Goal: Task Accomplishment & Management: Manage account settings

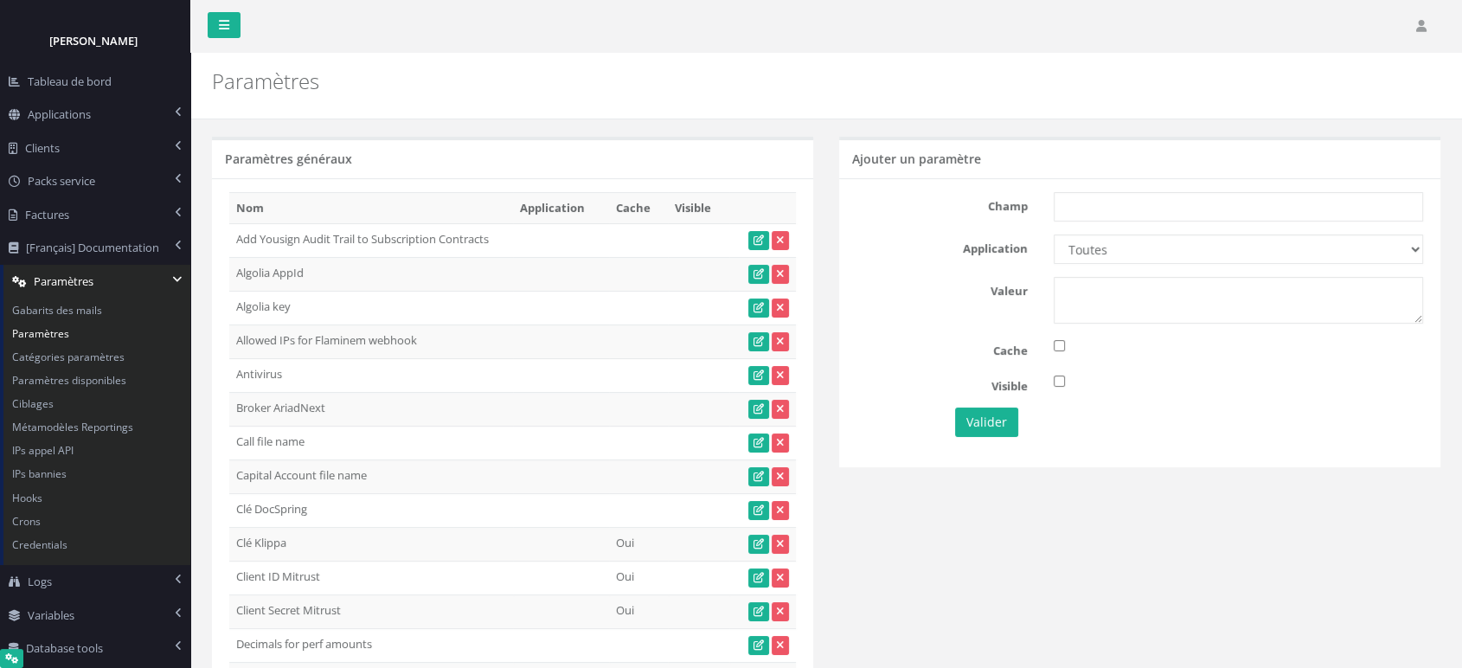
click at [952, 74] on div at bounding box center [1139, 66] width 601 height 26
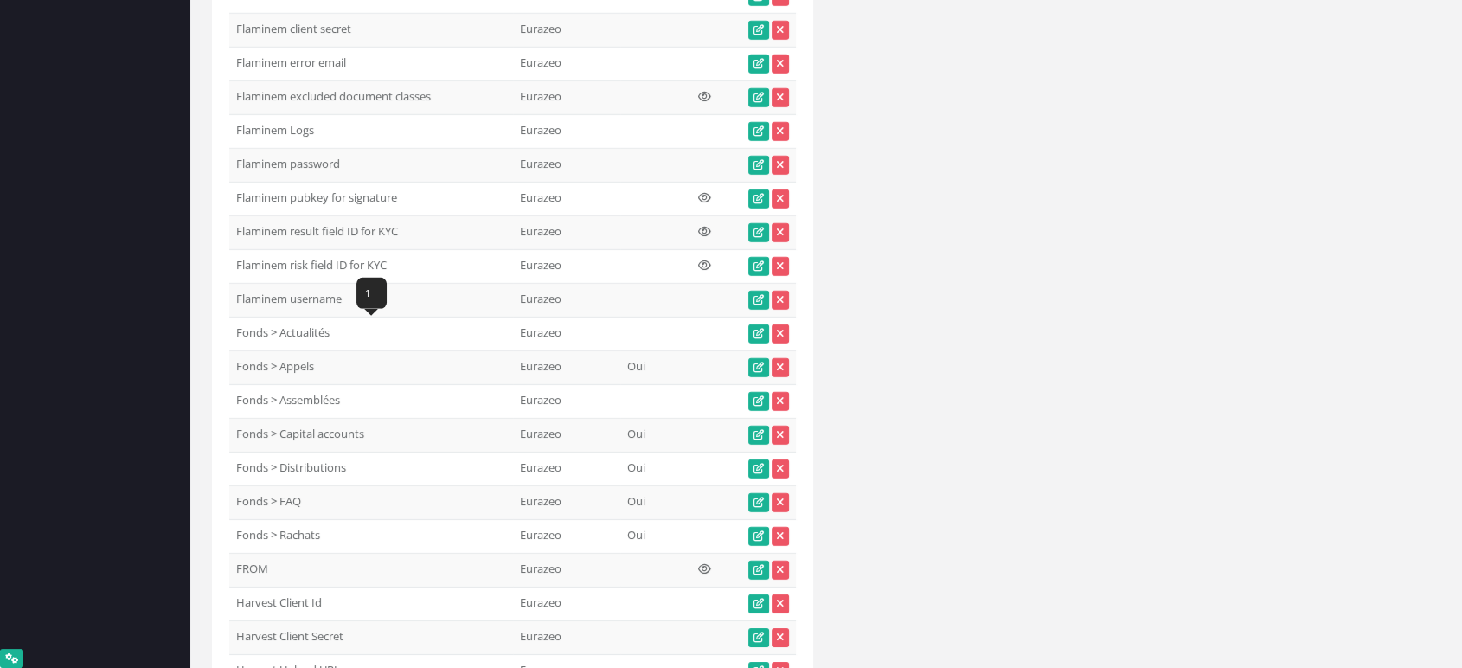
drag, startPoint x: 318, startPoint y: 337, endPoint x: 236, endPoint y: 336, distance: 82.2
click at [236, 351] on td "Fonds > Appels" at bounding box center [371, 368] width 284 height 34
copy td "Fonds > Appels"
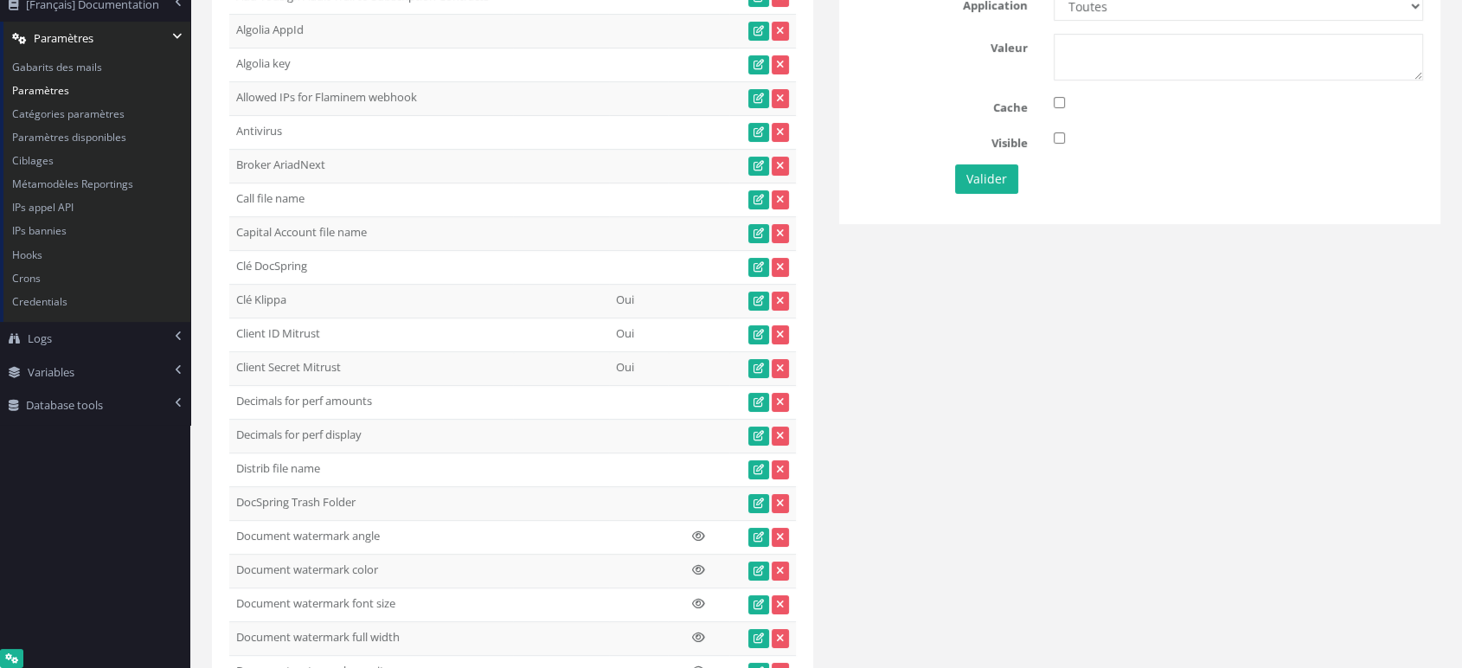
scroll to position [0, 0]
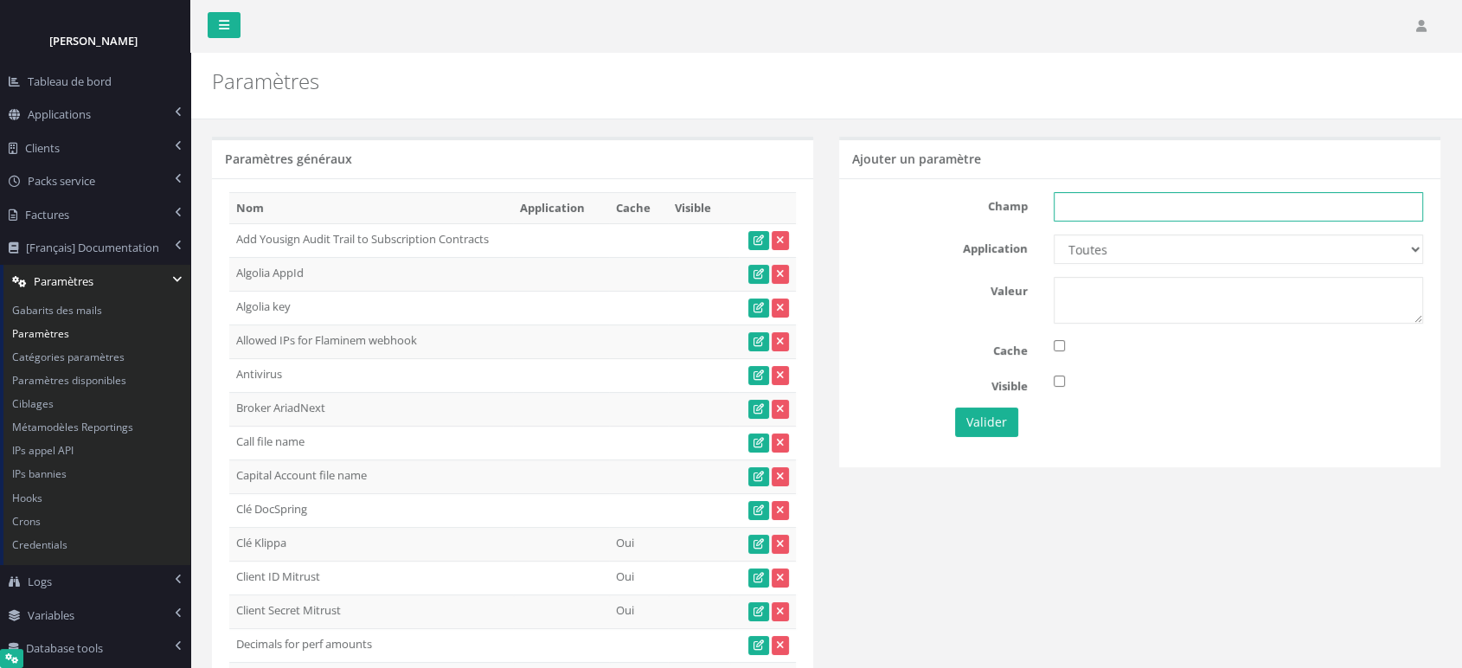
click at [1117, 209] on input "text" at bounding box center [1238, 206] width 369 height 29
paste input "Fonds > Appels"
type input "Fonds > Appels"
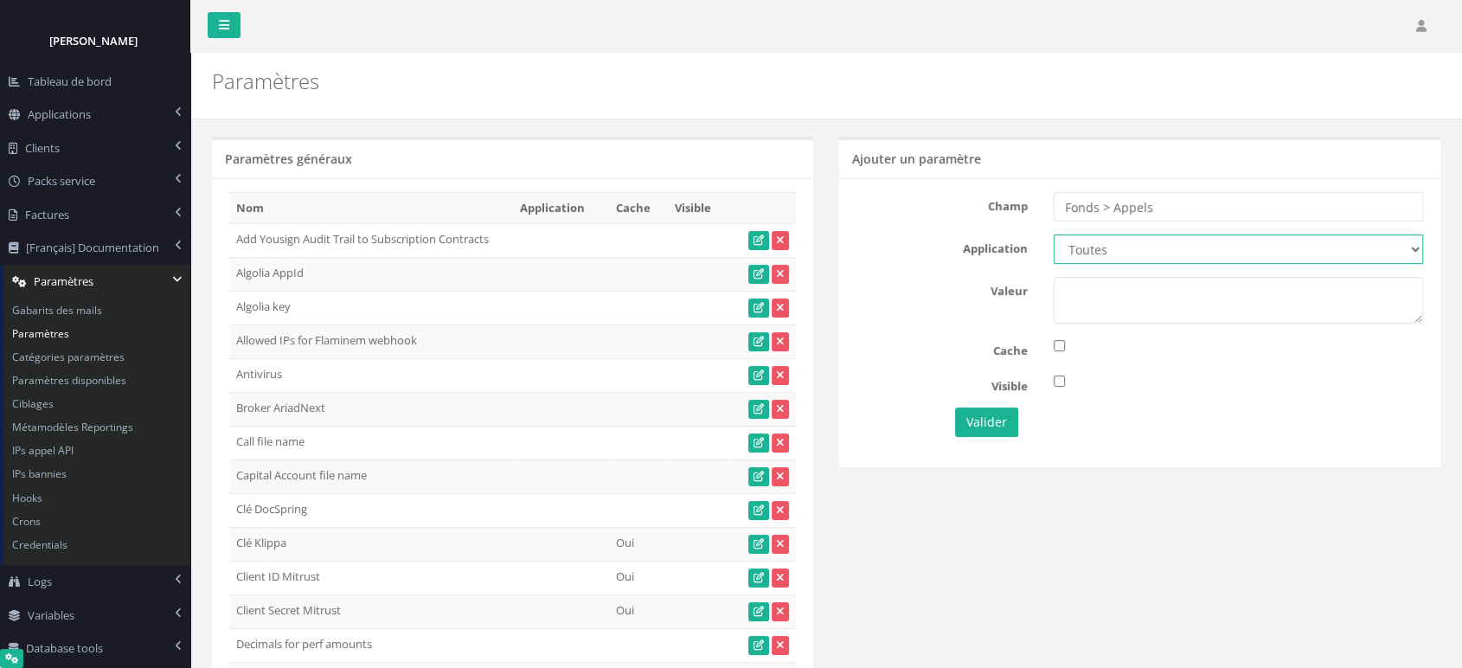
click at [1094, 259] on select "Toutes Eurazeo Eurazeo LPs IH IH TESTS DEMO Partech Demo Seven 2" at bounding box center [1238, 248] width 369 height 29
select select "11"
click at [1054, 234] on select "Toutes Eurazeo Eurazeo LPs IH IH TESTS DEMO Partech Demo Seven 2" at bounding box center [1238, 248] width 369 height 29
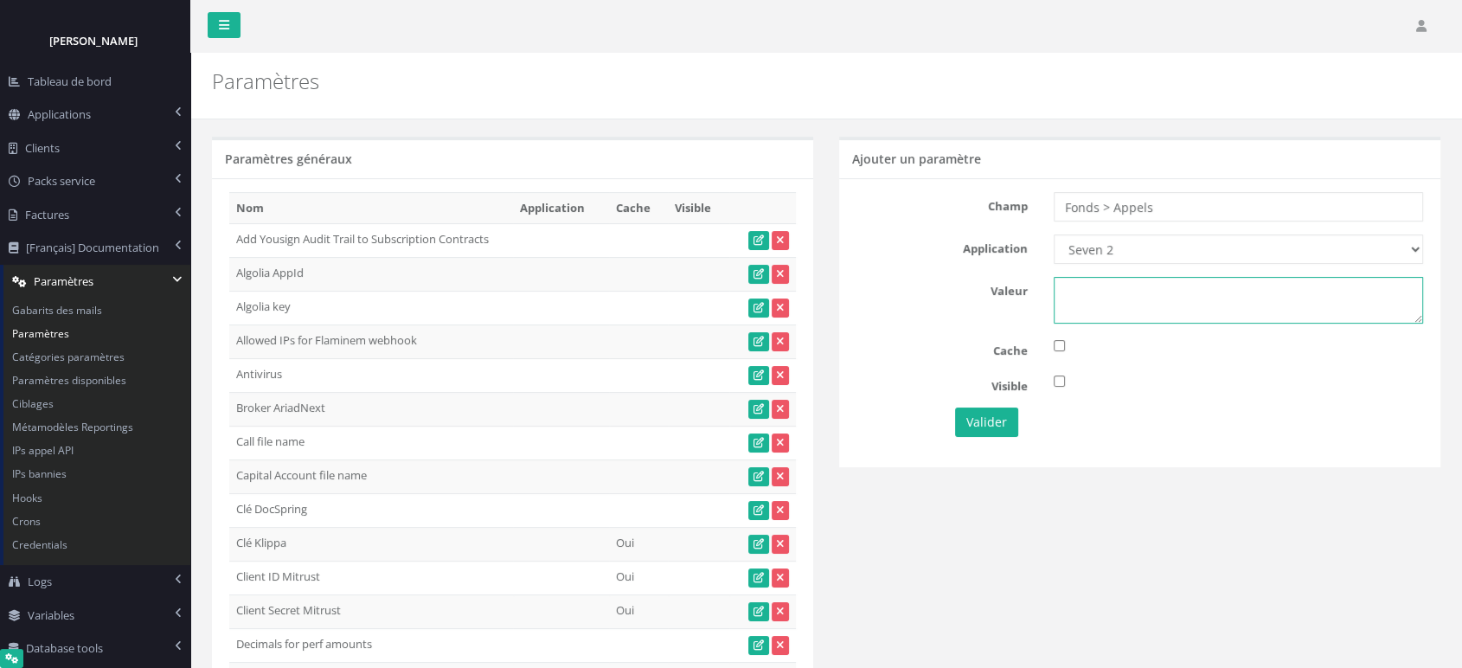
click at [1090, 322] on textarea at bounding box center [1238, 300] width 369 height 47
type textarea "1"
click at [988, 422] on button "Valider" at bounding box center [986, 422] width 63 height 29
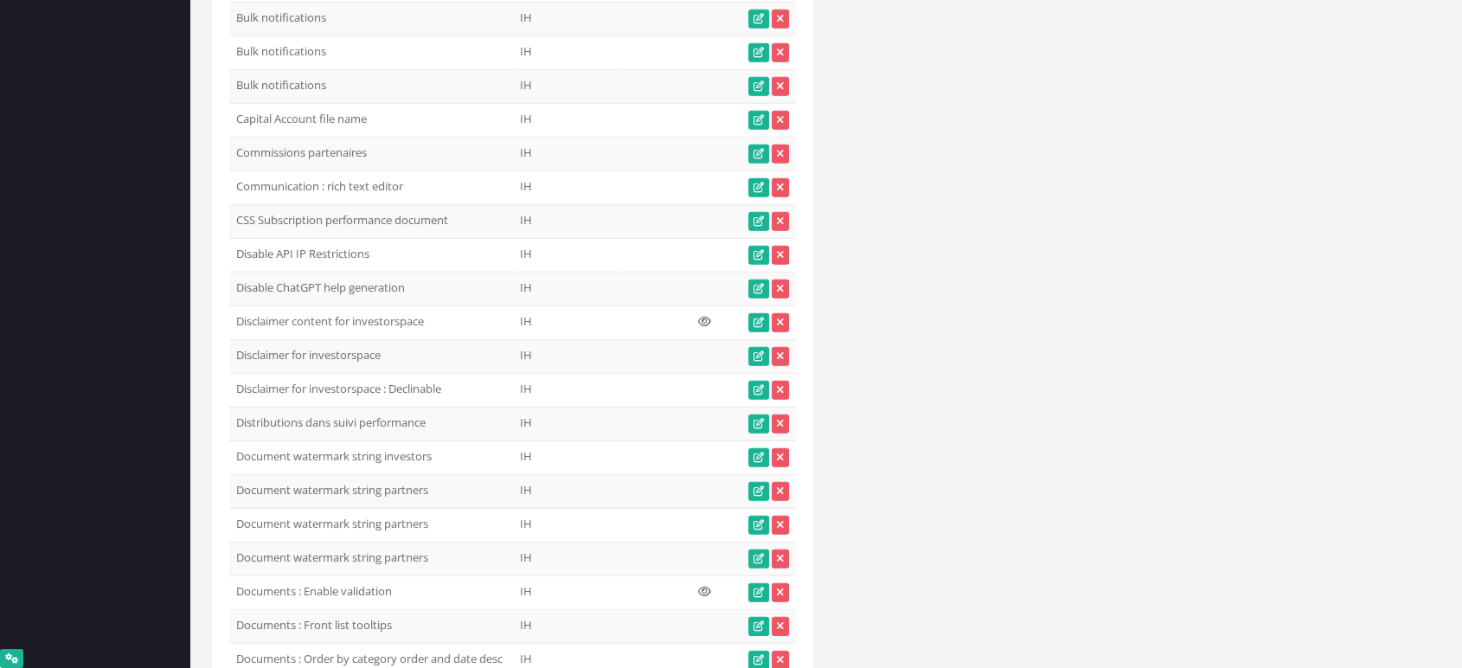
scroll to position [12494, 0]
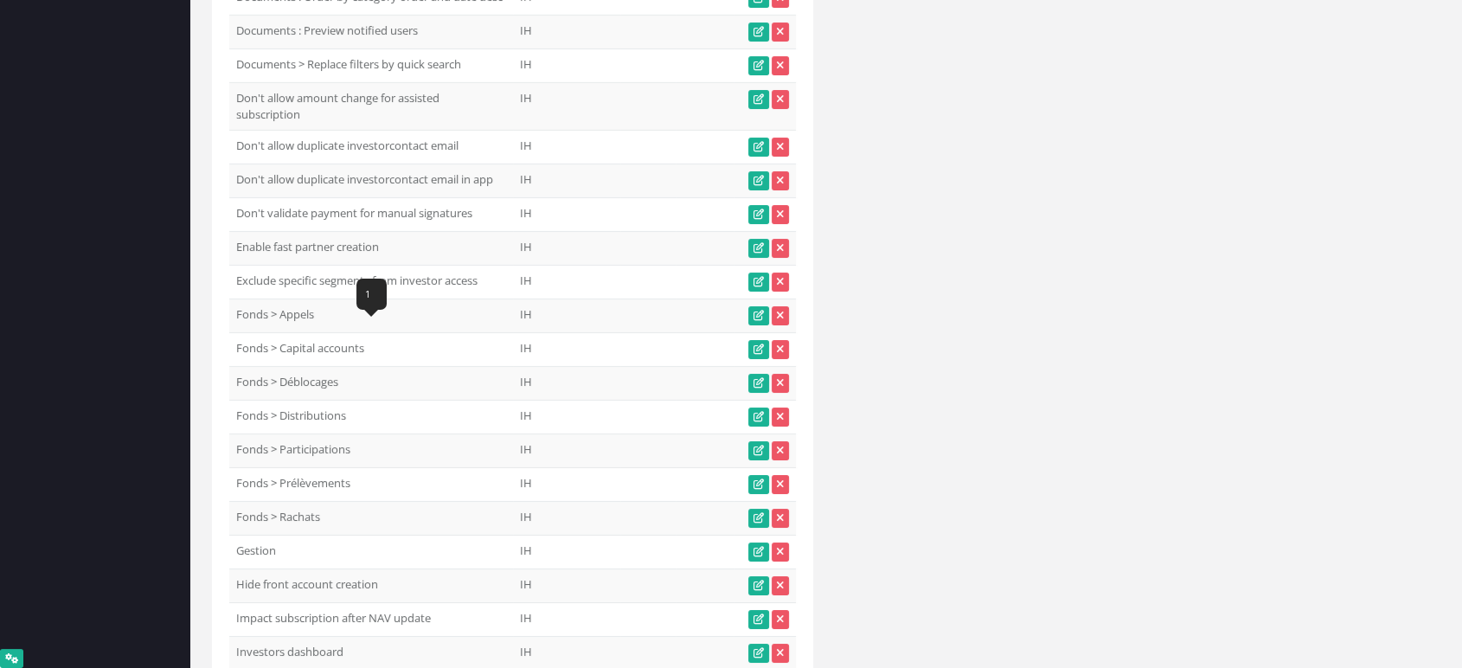
drag, startPoint x: 310, startPoint y: 336, endPoint x: 237, endPoint y: 339, distance: 72.8
click at [237, 400] on td "Fonds > Distributions" at bounding box center [371, 417] width 284 height 34
copy td "Fonds > Distributions"
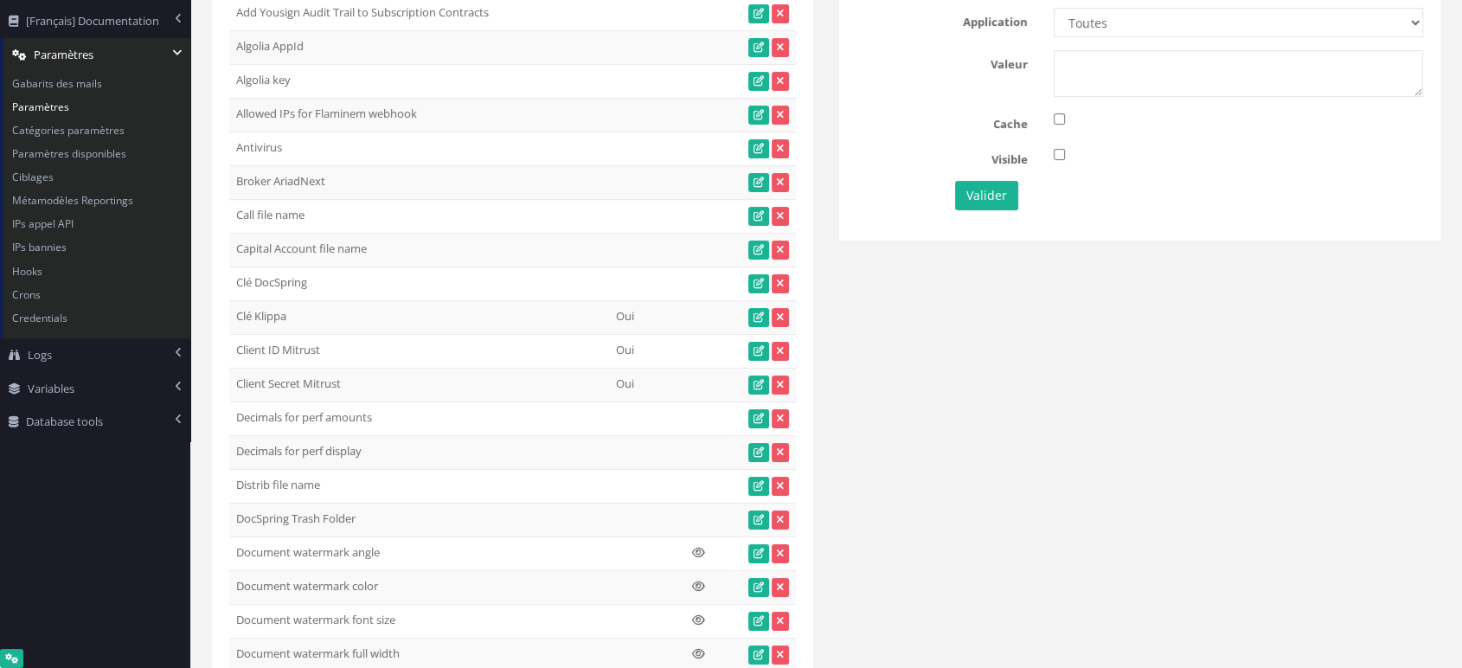
scroll to position [0, 0]
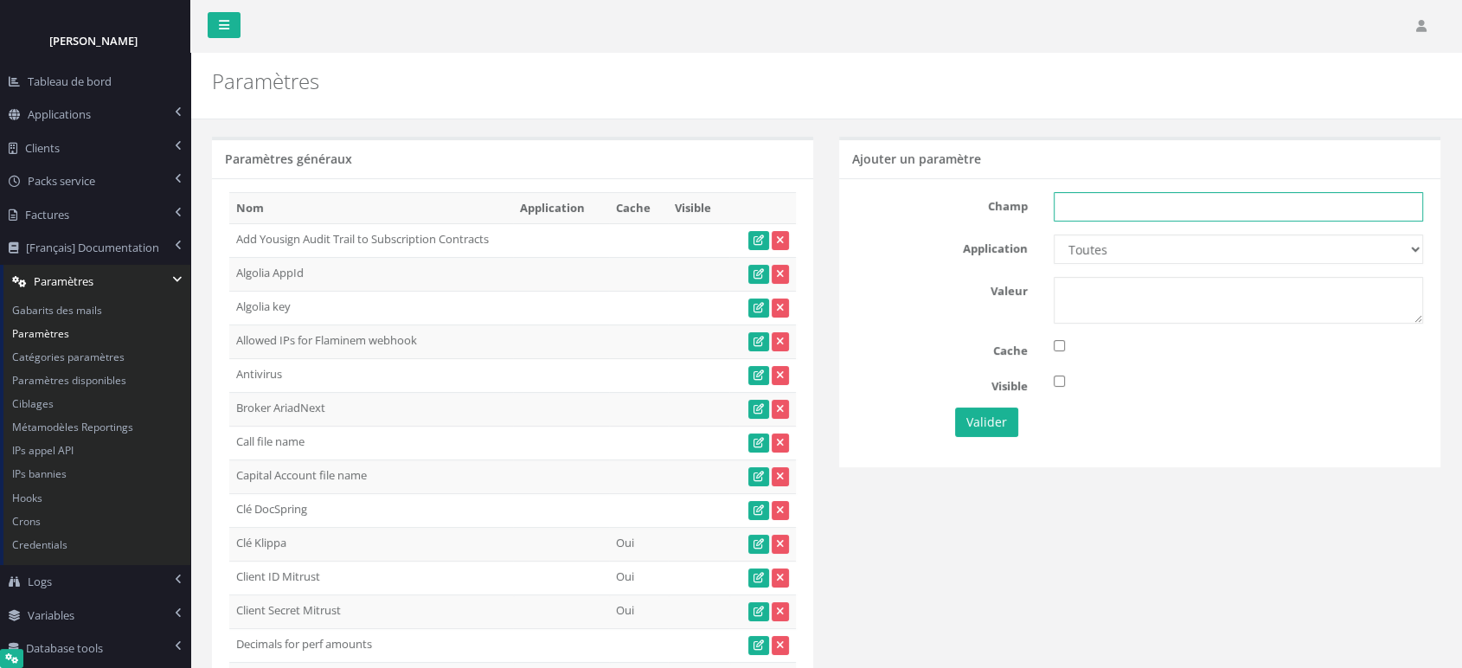
click at [1170, 211] on input "text" at bounding box center [1238, 206] width 369 height 29
paste input "Fonds > Distributions"
type input "Fonds > Distributions"
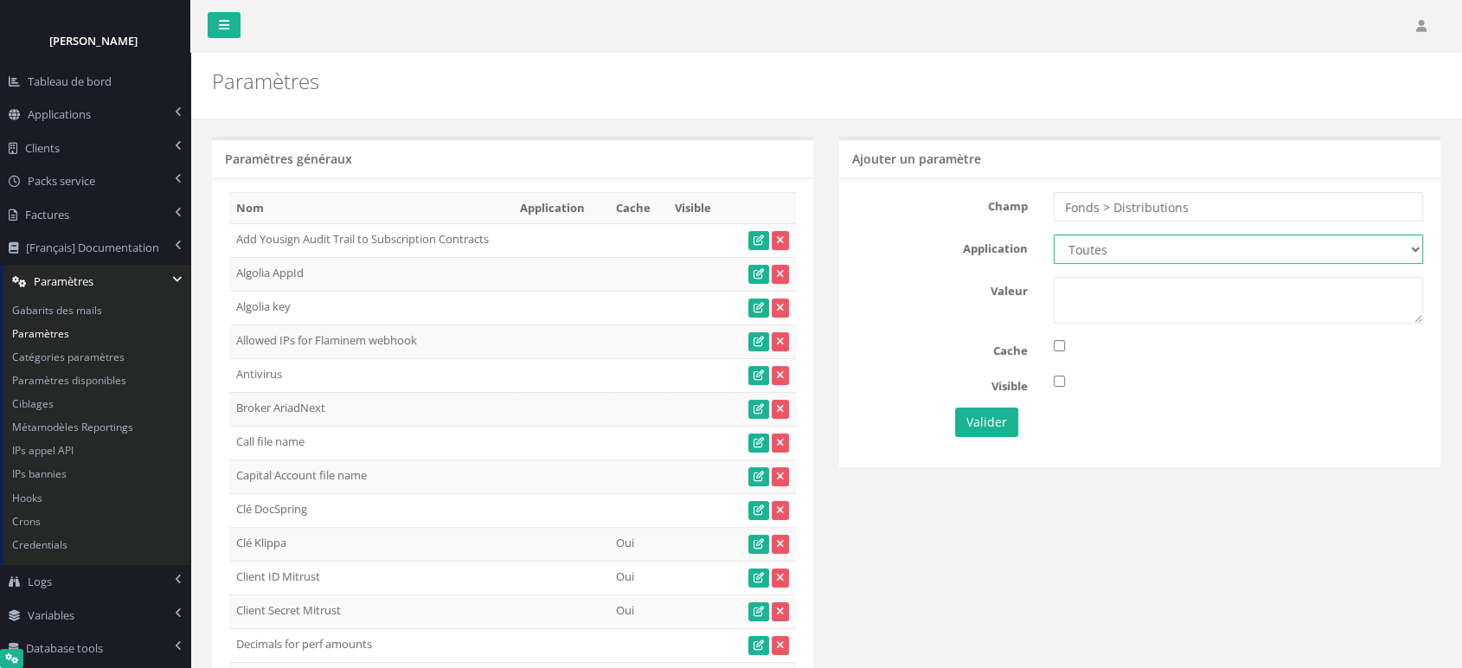
click at [1121, 249] on select "Toutes Eurazeo Eurazeo LPs IH IH TESTS DEMO Partech Demo Seven 2" at bounding box center [1238, 248] width 369 height 29
select select "11"
click at [1054, 234] on select "Toutes Eurazeo Eurazeo LPs IH IH TESTS DEMO Partech Demo Seven 2" at bounding box center [1238, 248] width 369 height 29
click at [1098, 331] on div "Champ Fonds > Distributions Application Toutes Eurazeo Eurazeo LPs IH IH TESTS …" at bounding box center [1139, 322] width 601 height 288
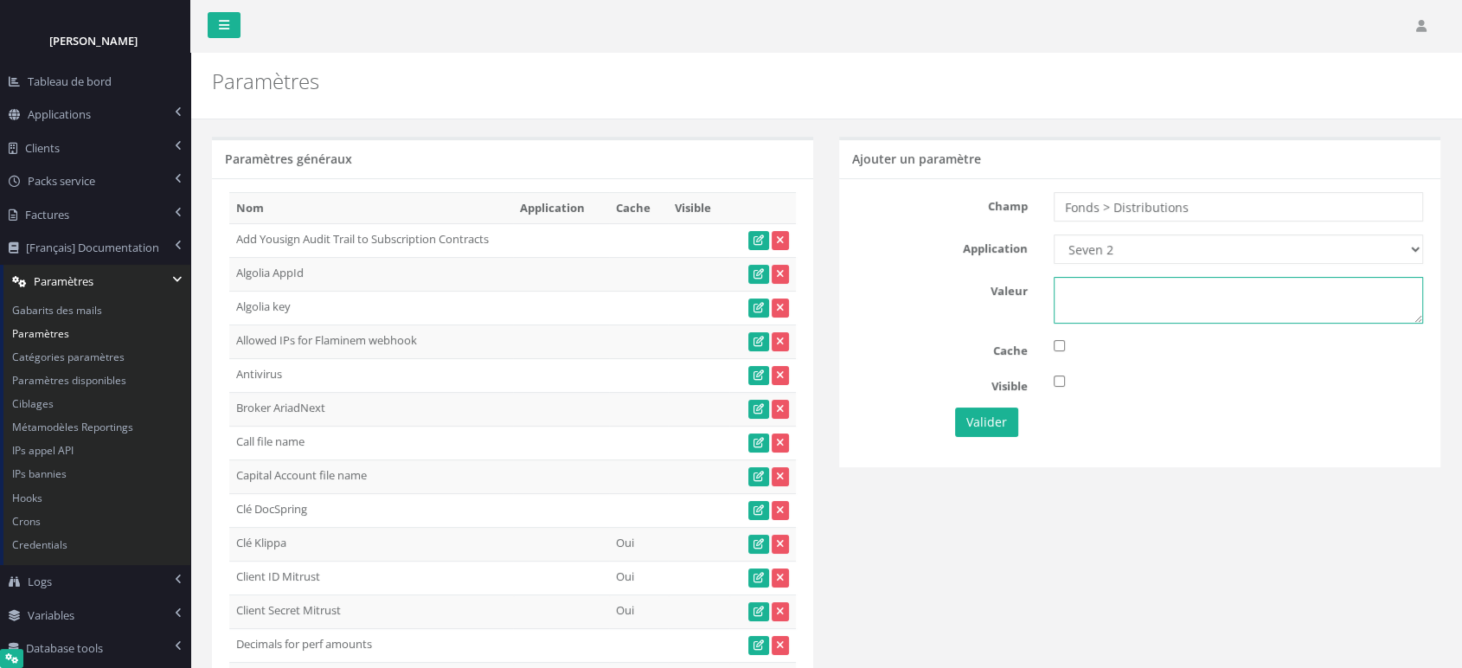
click at [1099, 302] on textarea at bounding box center [1238, 300] width 369 height 47
type textarea "1"
click at [987, 421] on button "Valider" at bounding box center [986, 422] width 63 height 29
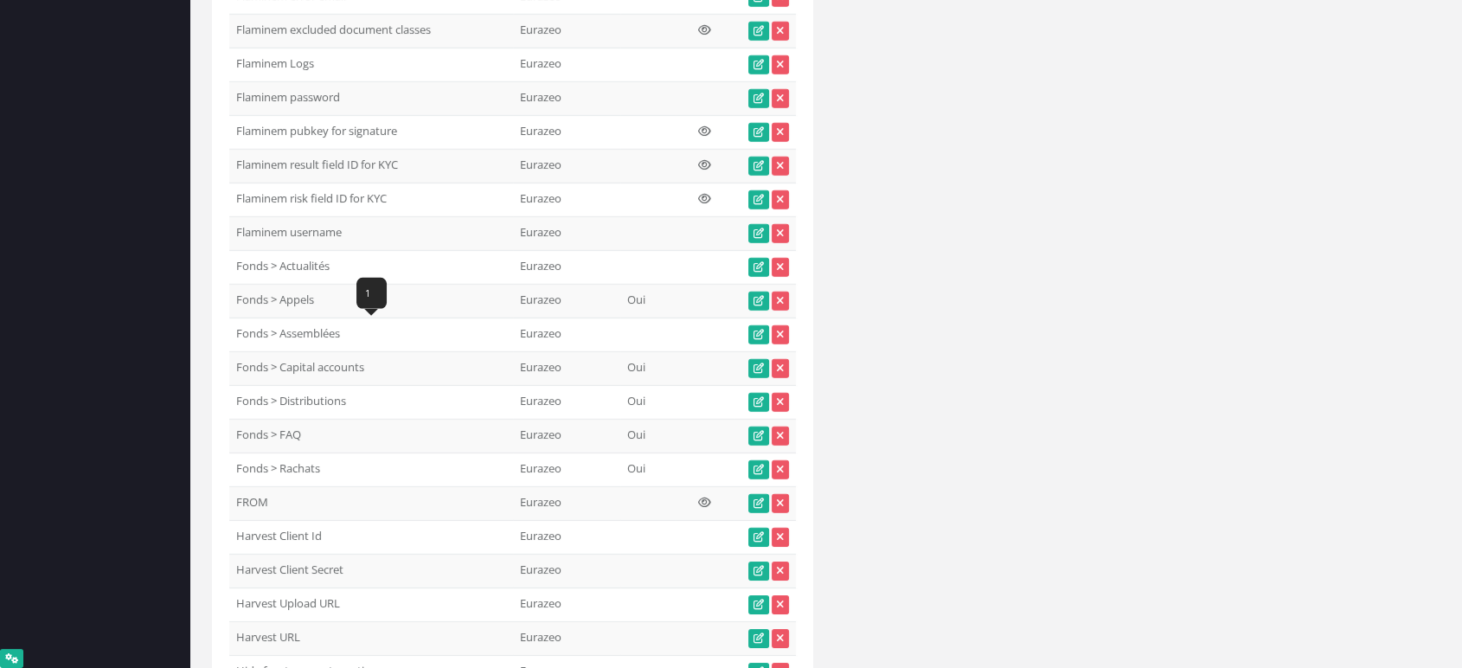
drag, startPoint x: 367, startPoint y: 334, endPoint x: 237, endPoint y: 338, distance: 129.9
click at [237, 352] on td "Fonds > Capital accounts" at bounding box center [371, 369] width 284 height 34
copy td "Fonds > Capital accounts"
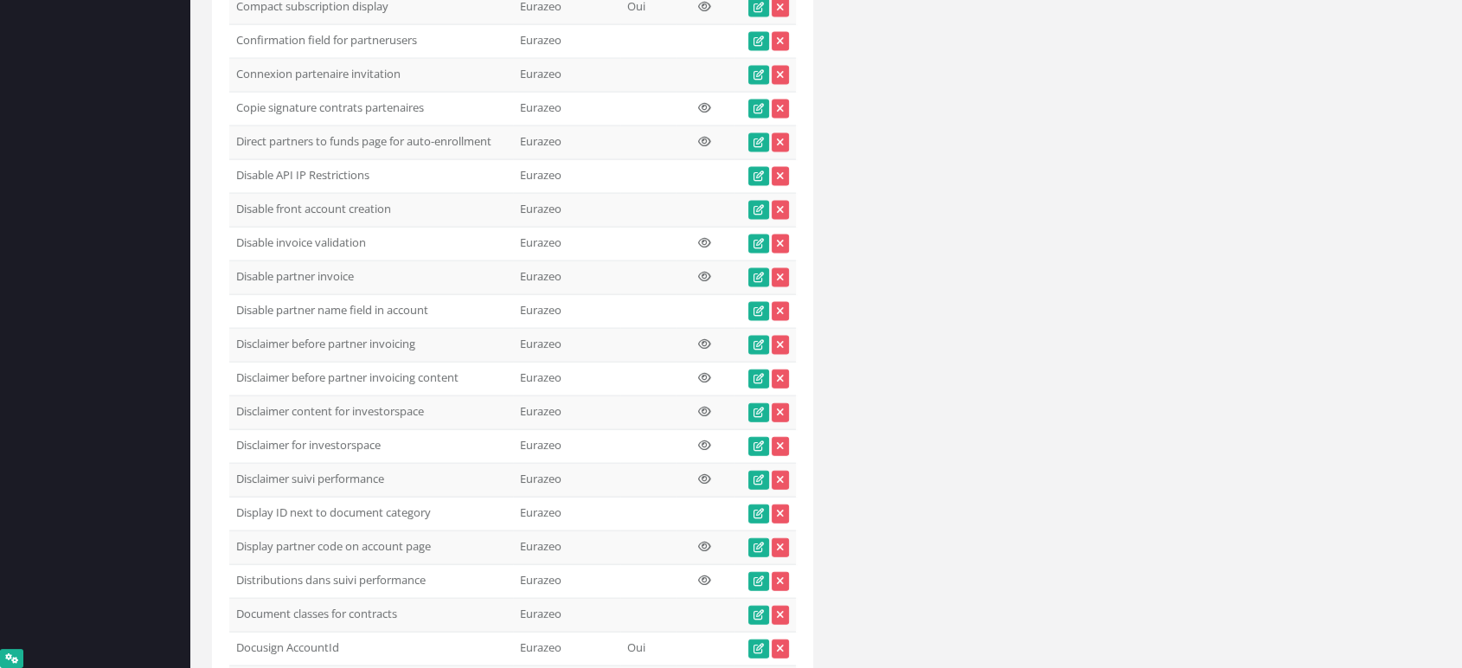
scroll to position [0, 0]
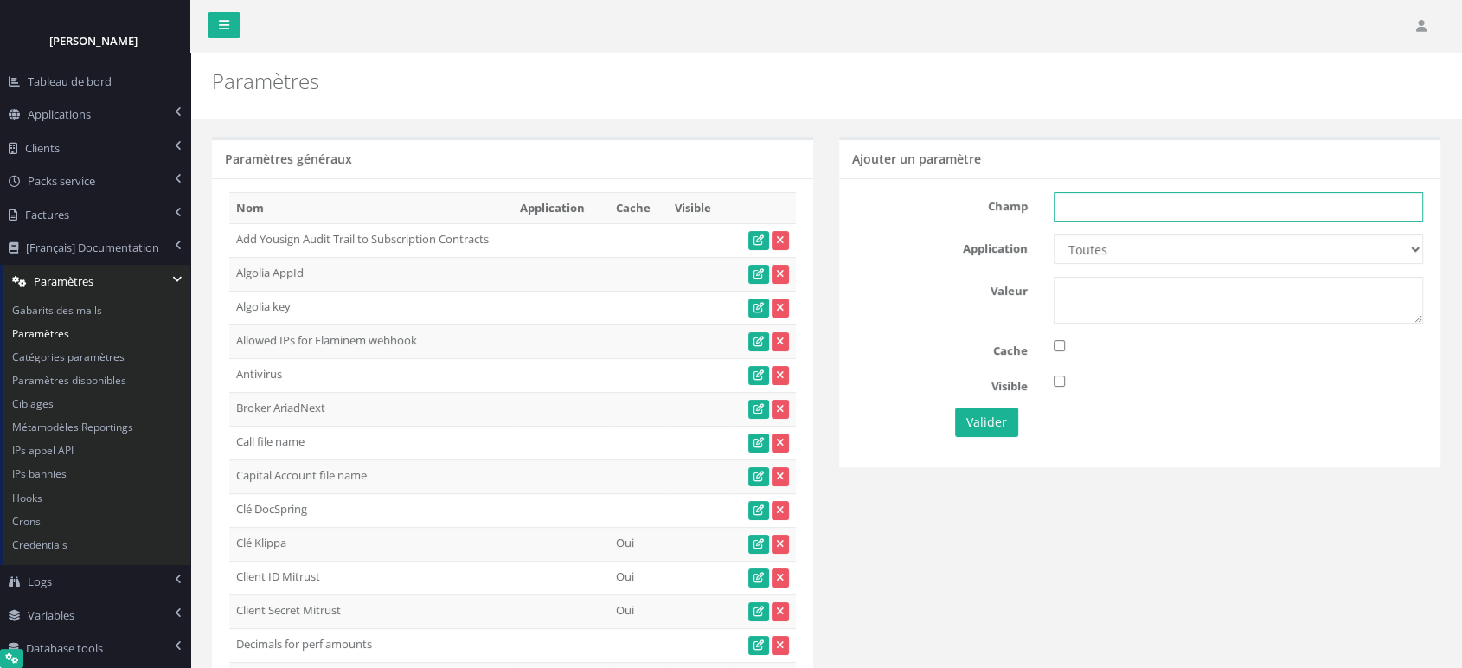
click at [1108, 206] on input "text" at bounding box center [1238, 206] width 369 height 29
paste input "Fonds > Capital accounts"
type input "Fonds > Capital accounts"
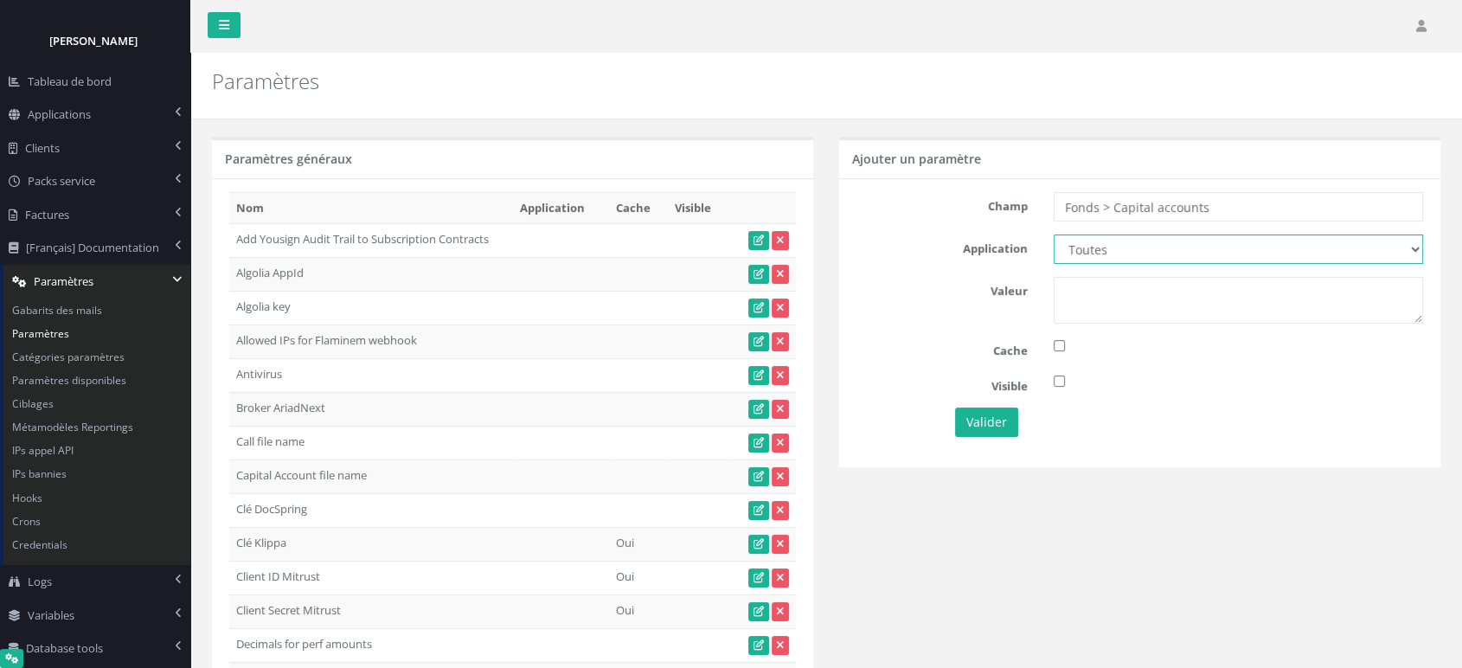
click at [1101, 257] on select "Toutes Eurazeo Eurazeo LPs IH IH TESTS DEMO Partech Demo Seven 2" at bounding box center [1238, 248] width 369 height 29
select select "11"
click at [1054, 234] on select "Toutes Eurazeo Eurazeo LPs IH IH TESTS DEMO Partech Demo Seven 2" at bounding box center [1238, 248] width 369 height 29
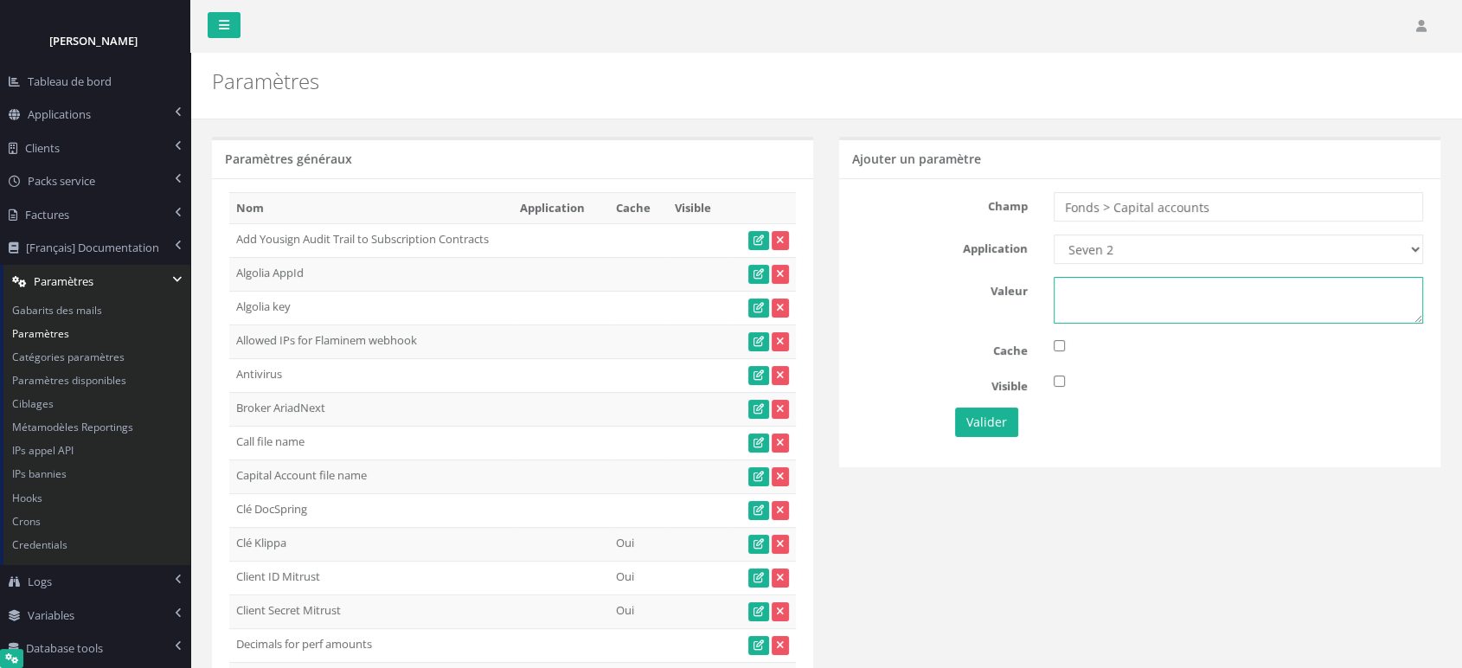
click at [1087, 307] on textarea at bounding box center [1238, 300] width 369 height 47
type textarea "1"
click at [988, 426] on button "Valider" at bounding box center [986, 422] width 63 height 29
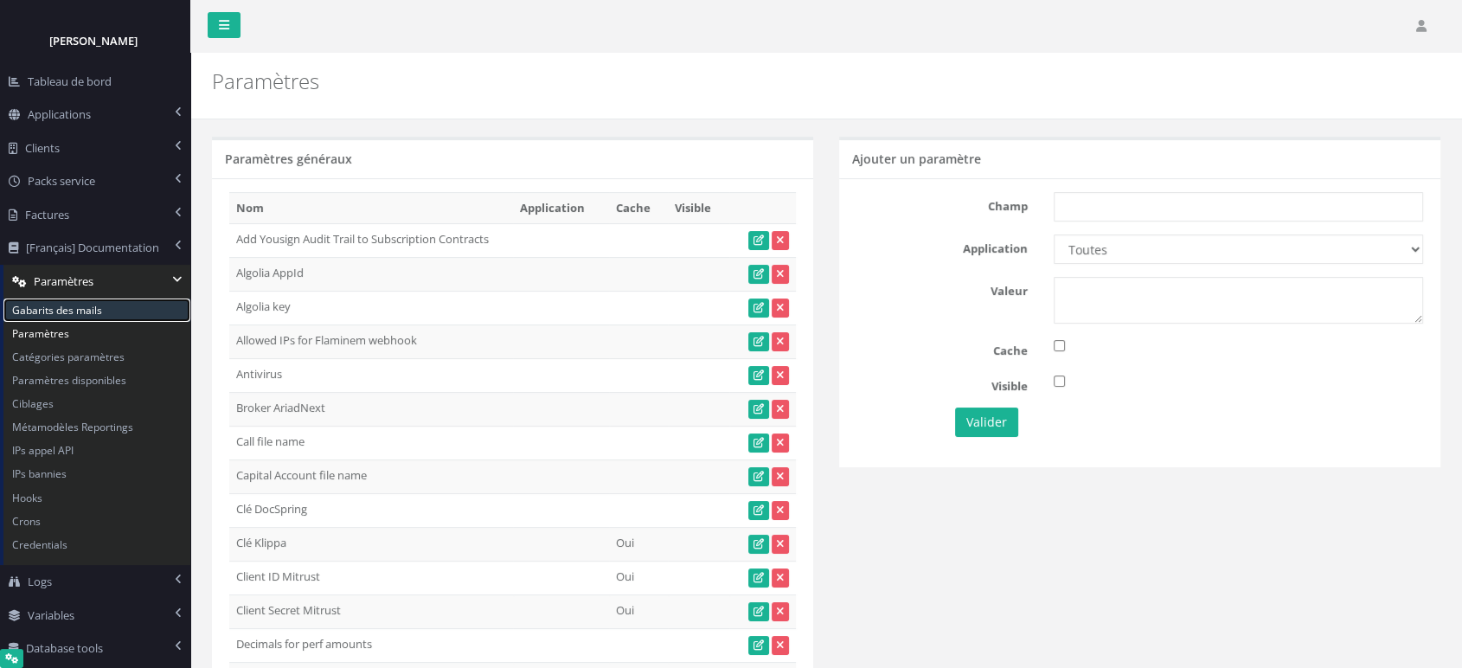
click at [54, 310] on link "Gabarits des mails" at bounding box center [96, 310] width 187 height 23
